Goal: Find specific page/section: Find specific page/section

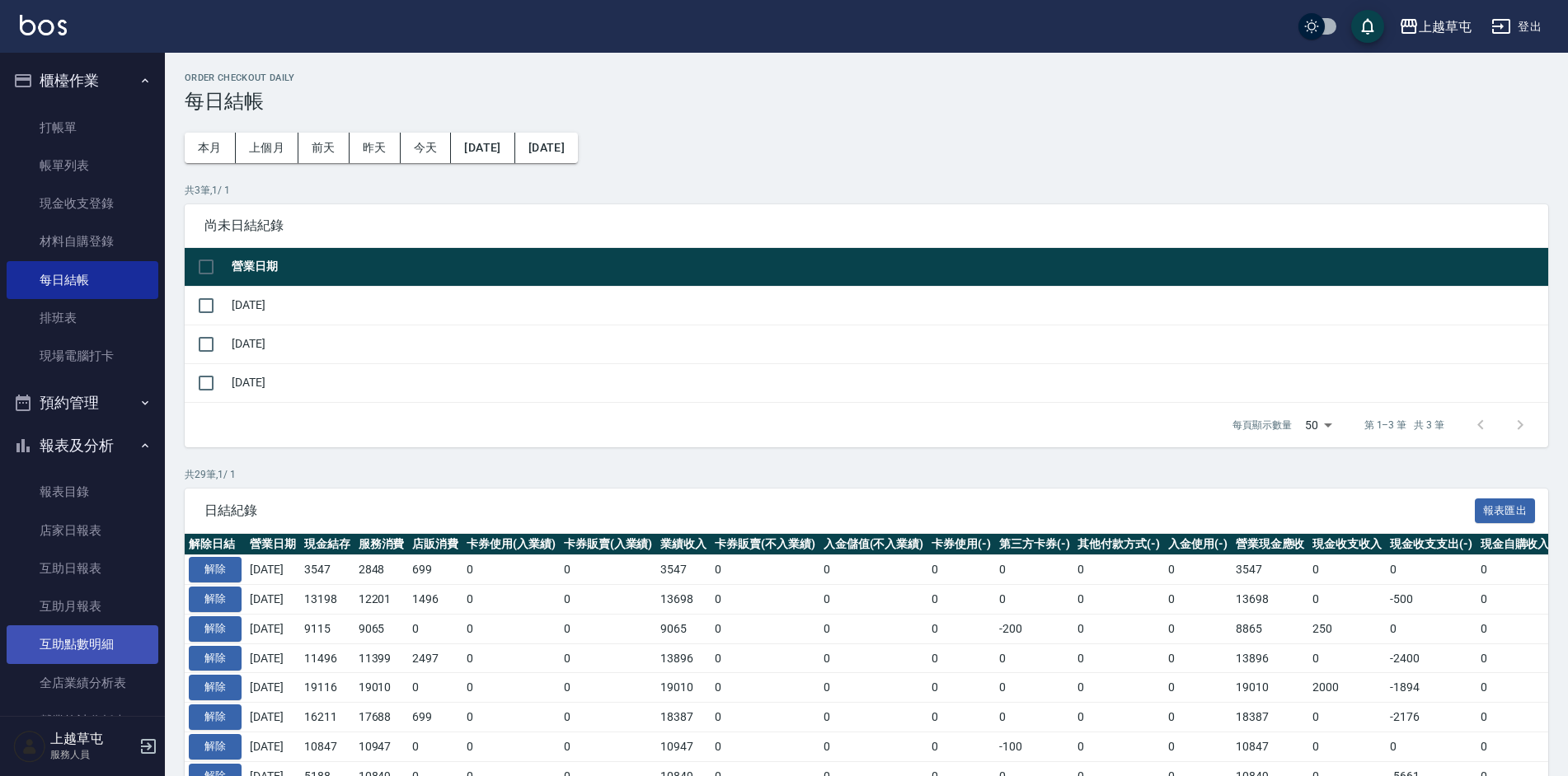
click at [112, 635] on link "互助點數明細" at bounding box center [82, 644] width 152 height 38
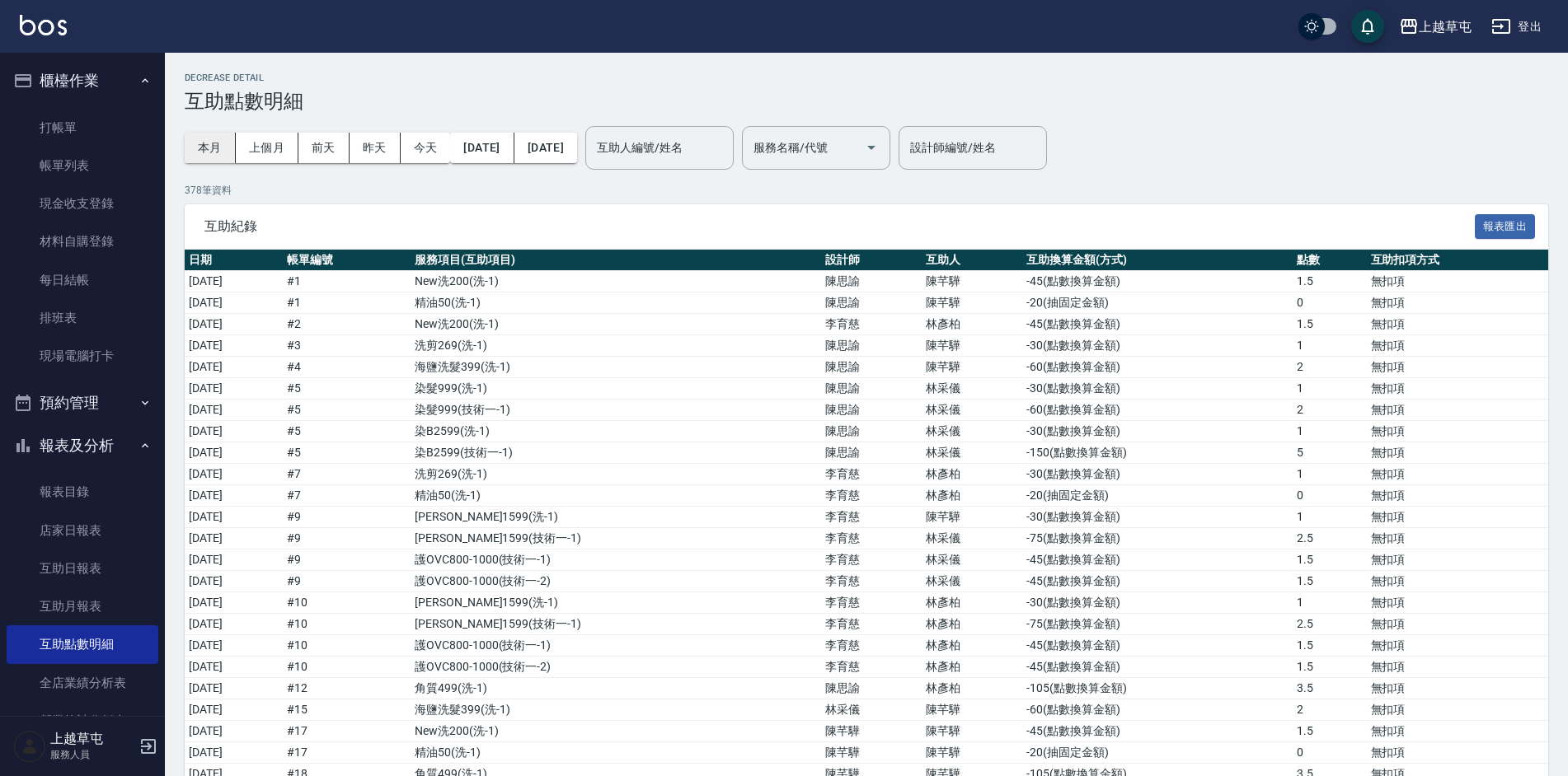
click at [210, 151] on button "本月" at bounding box center [210, 148] width 51 height 30
click at [366, 140] on button "昨天" at bounding box center [375, 148] width 51 height 30
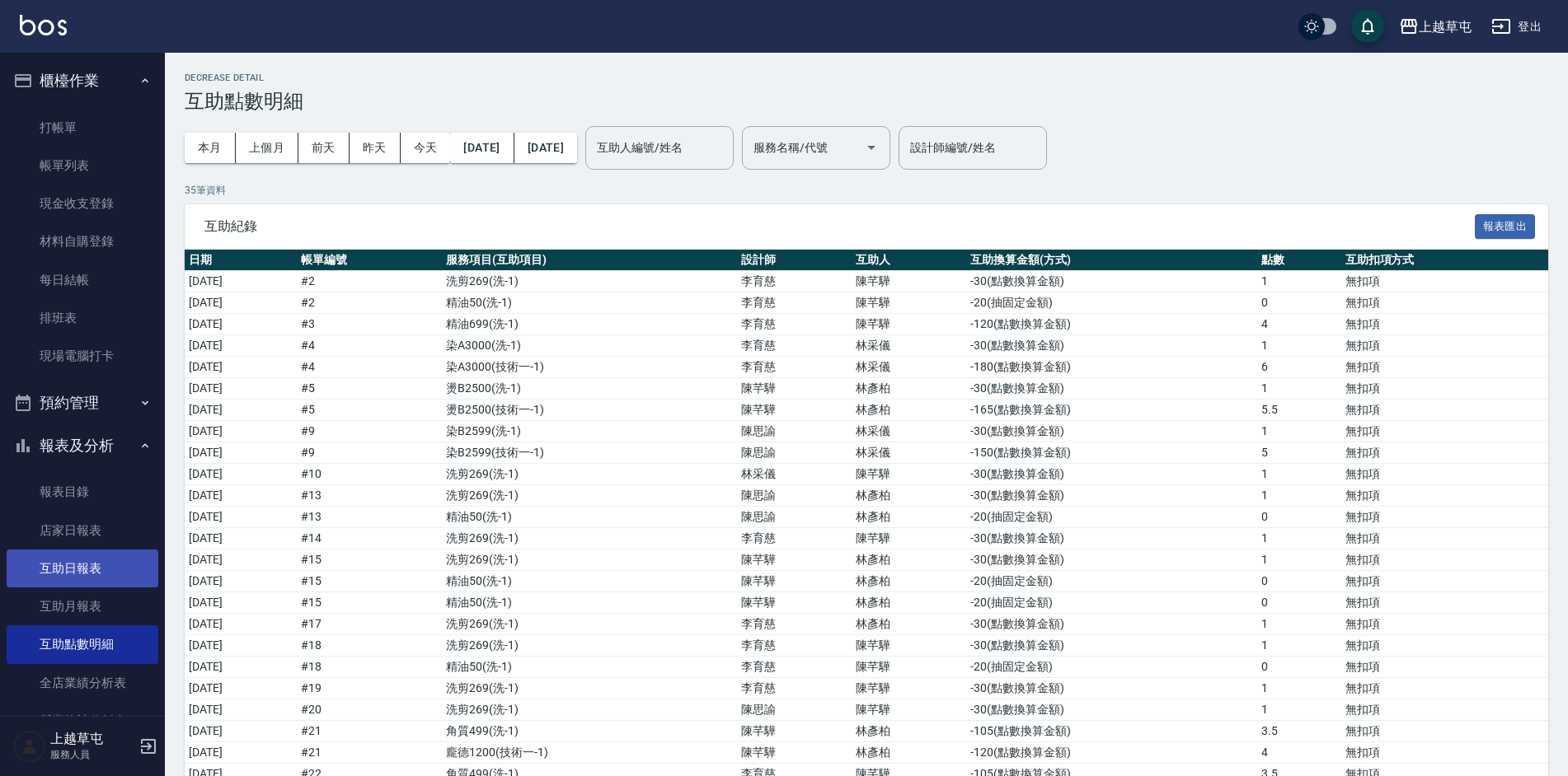
click at [96, 579] on link "互助日報表" at bounding box center [82, 569] width 152 height 38
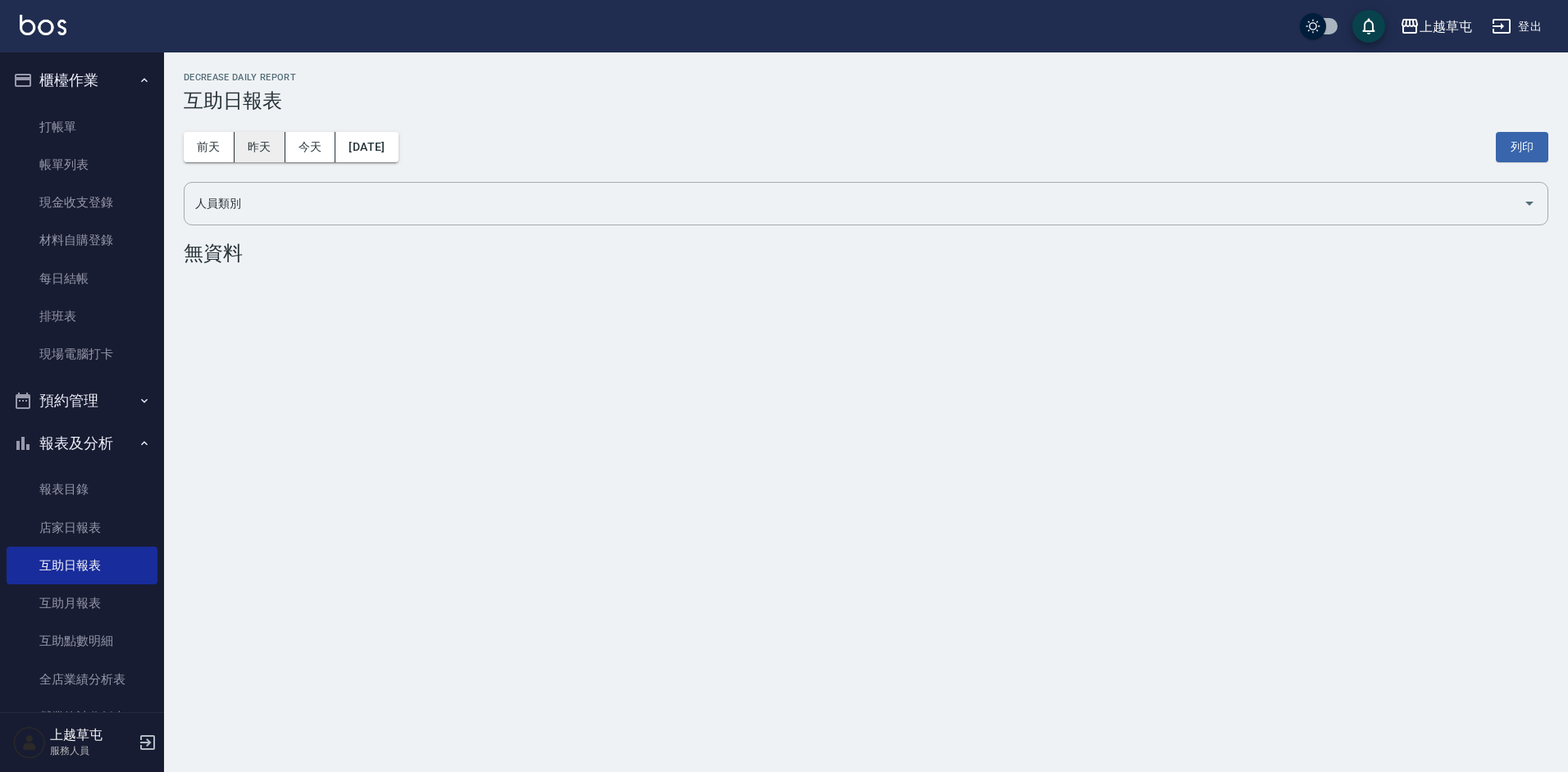
click at [273, 156] on button "昨天" at bounding box center [260, 147] width 51 height 30
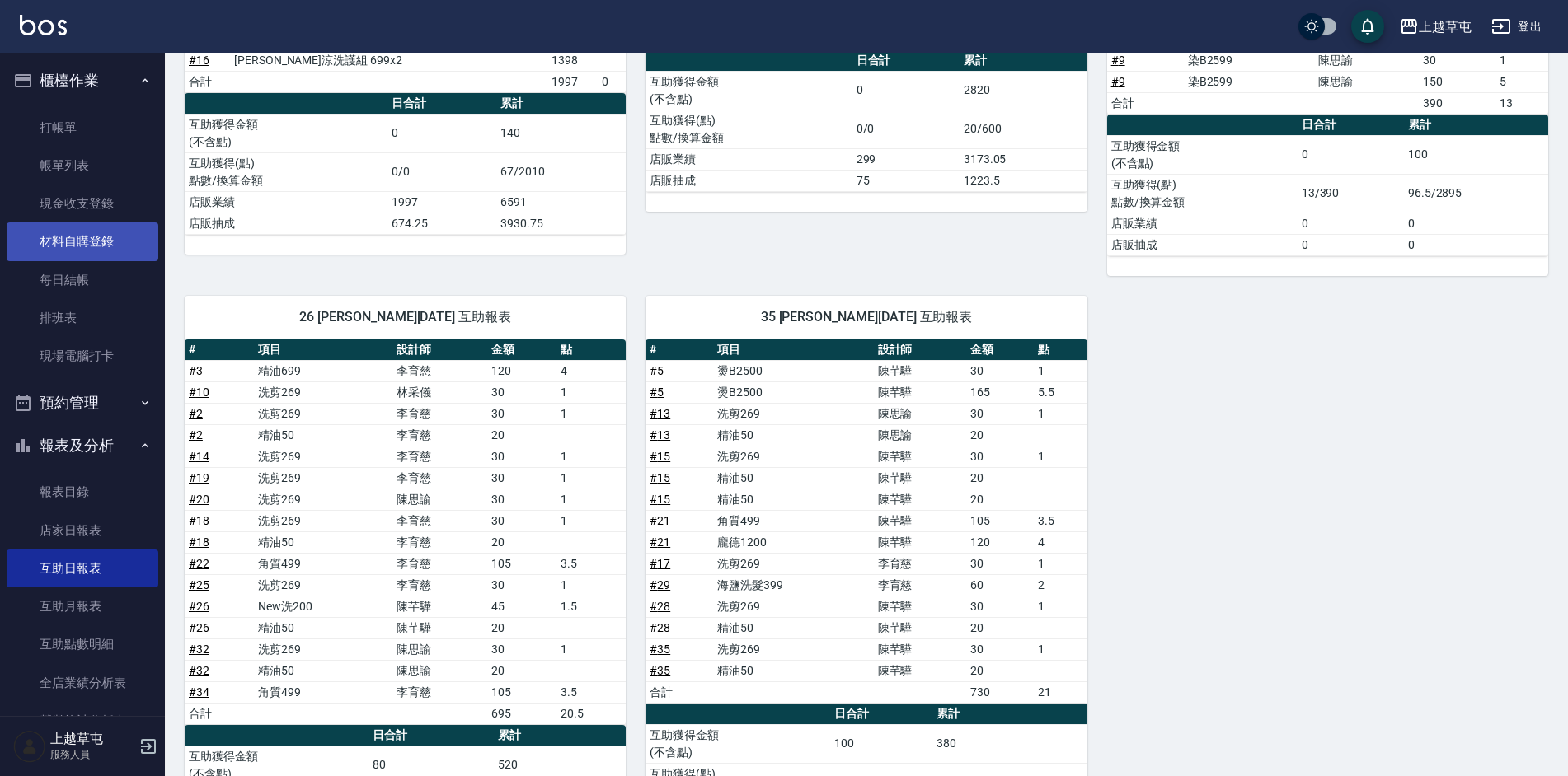
scroll to position [330, 0]
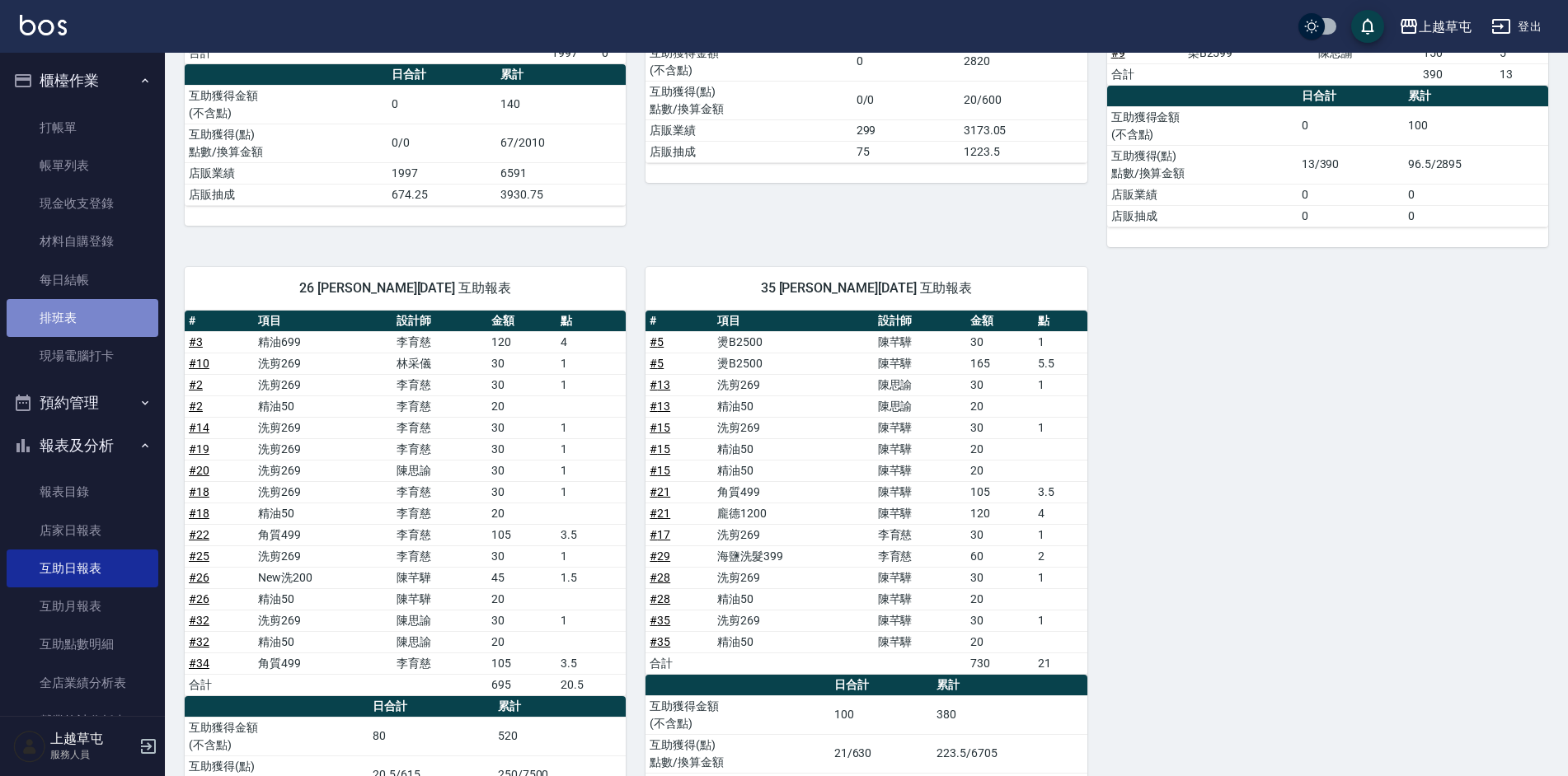
click at [112, 299] on link "排班表" at bounding box center [82, 317] width 152 height 38
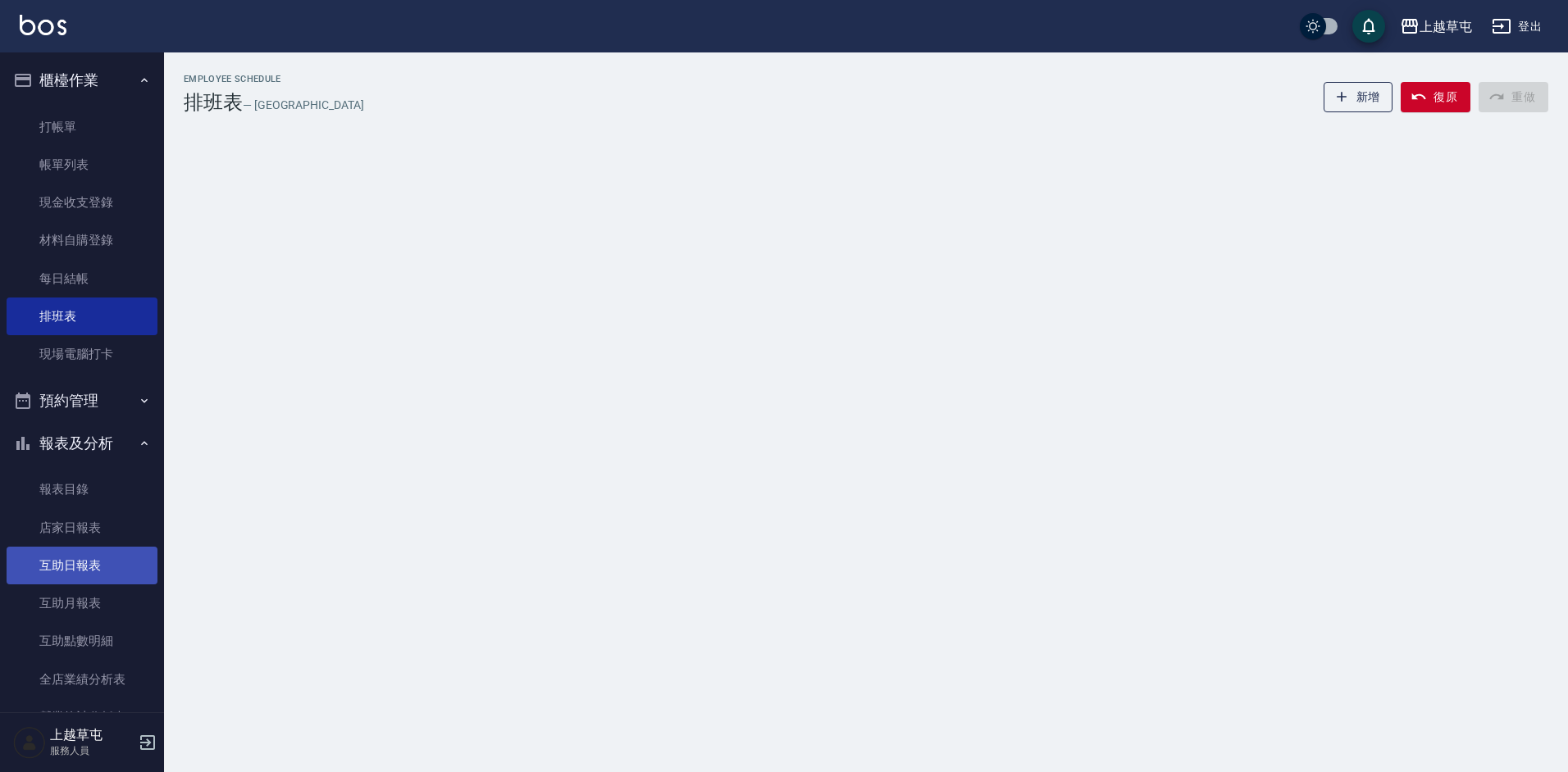
click at [85, 562] on link "互助日報表" at bounding box center [82, 566] width 151 height 38
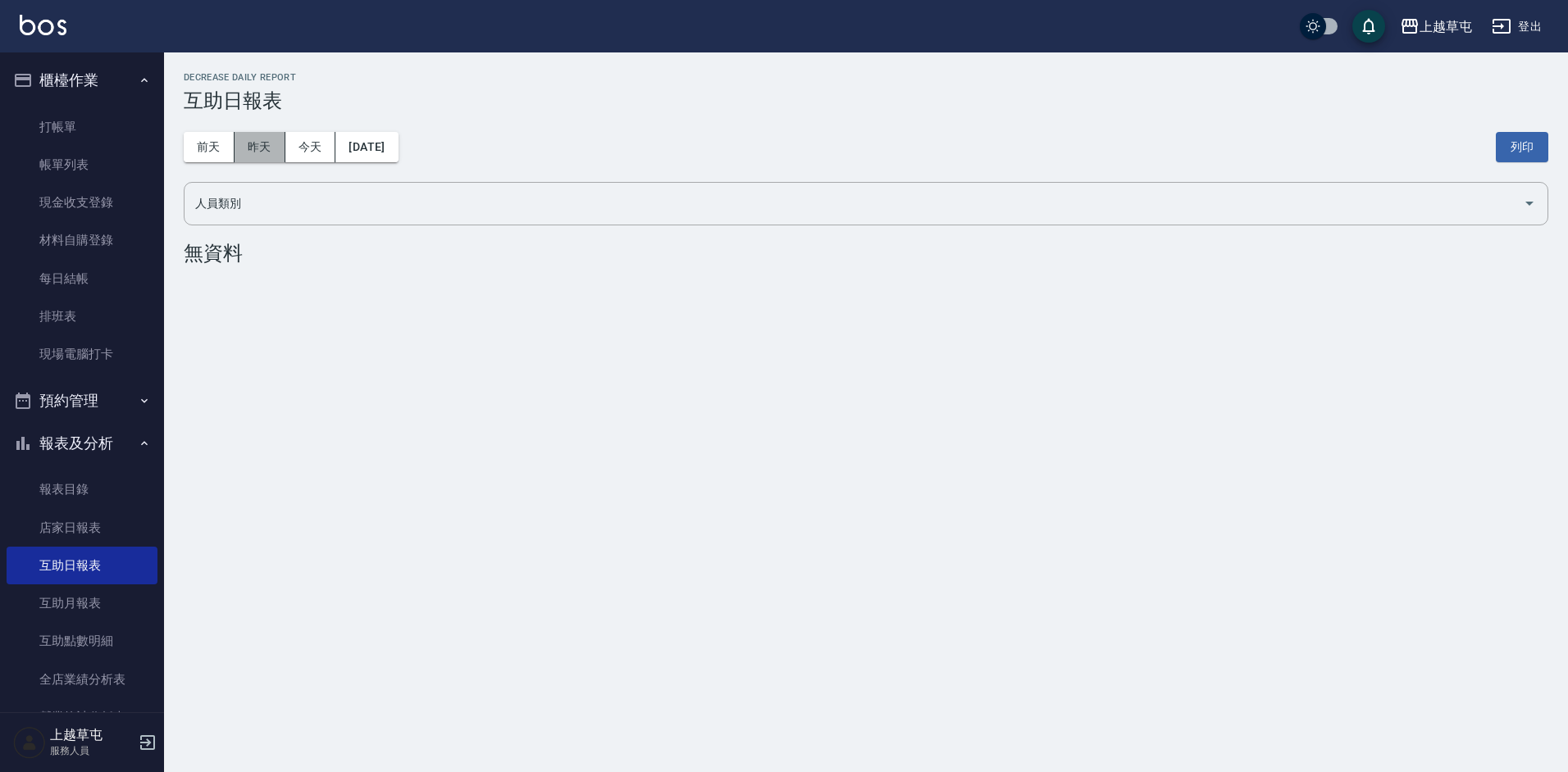
click at [255, 145] on button "昨天" at bounding box center [260, 147] width 51 height 30
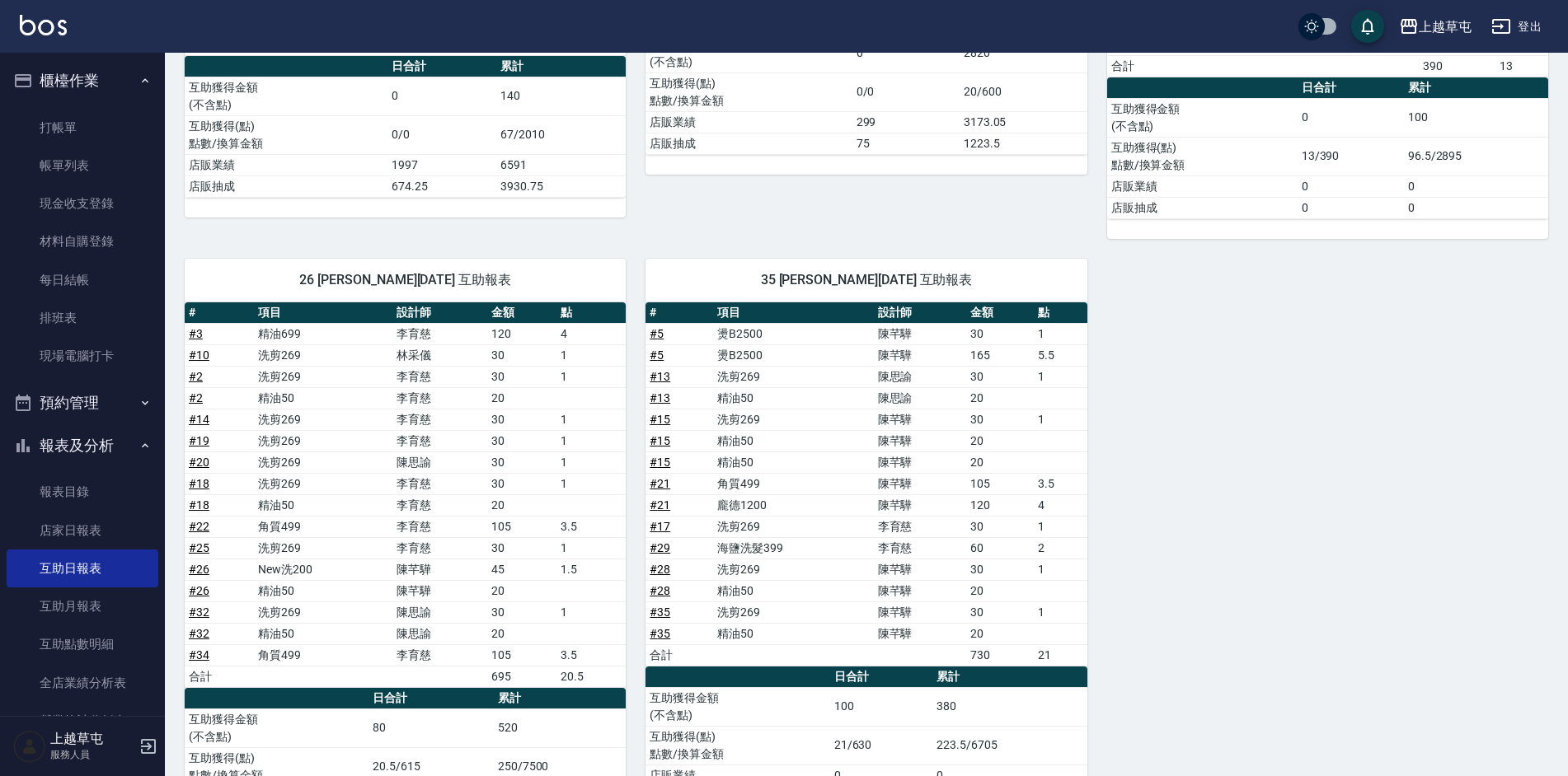
scroll to position [431, 0]
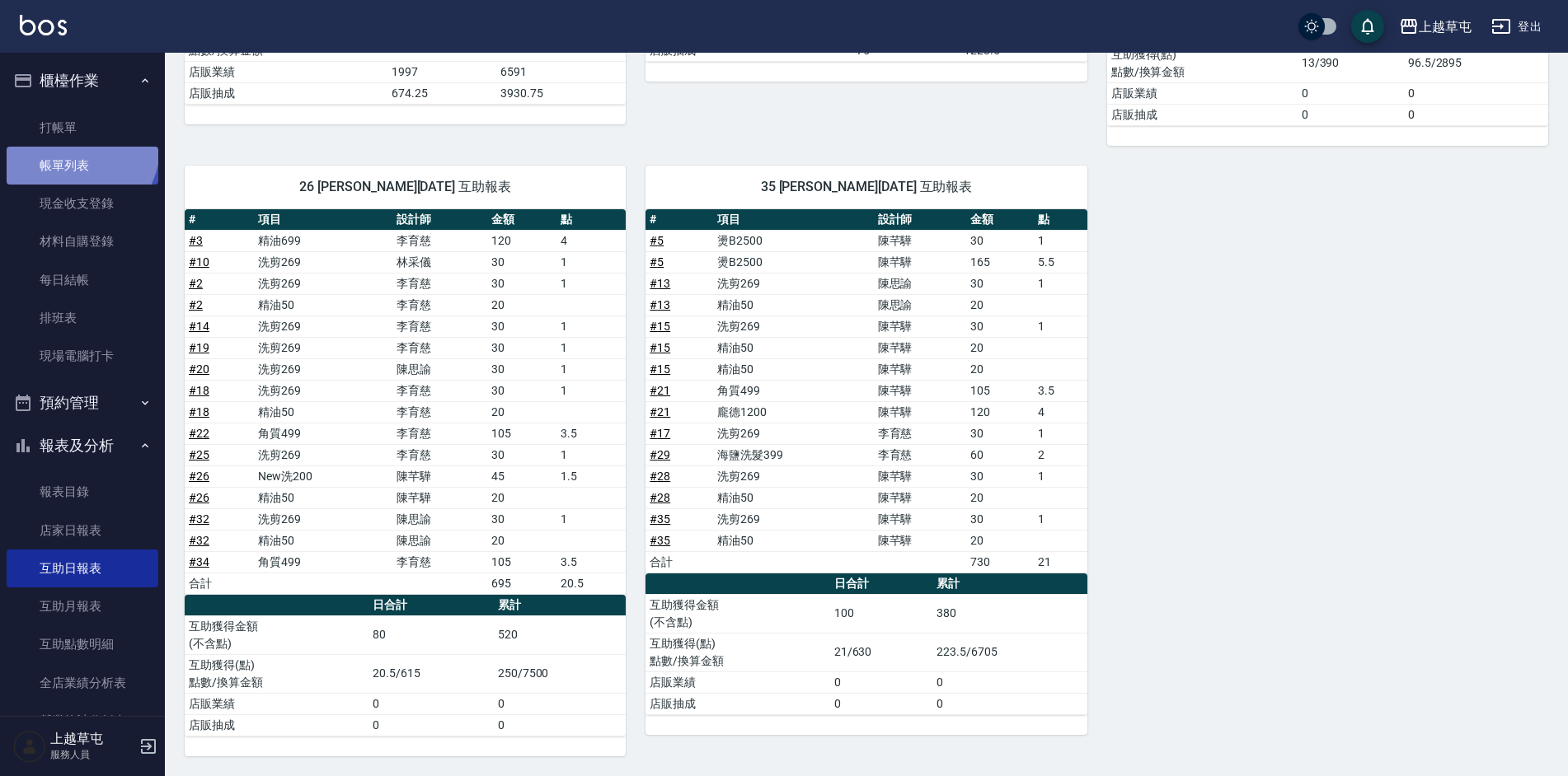
click at [73, 148] on link "帳單列表" at bounding box center [82, 165] width 152 height 38
